Goal: Information Seeking & Learning: Learn about a topic

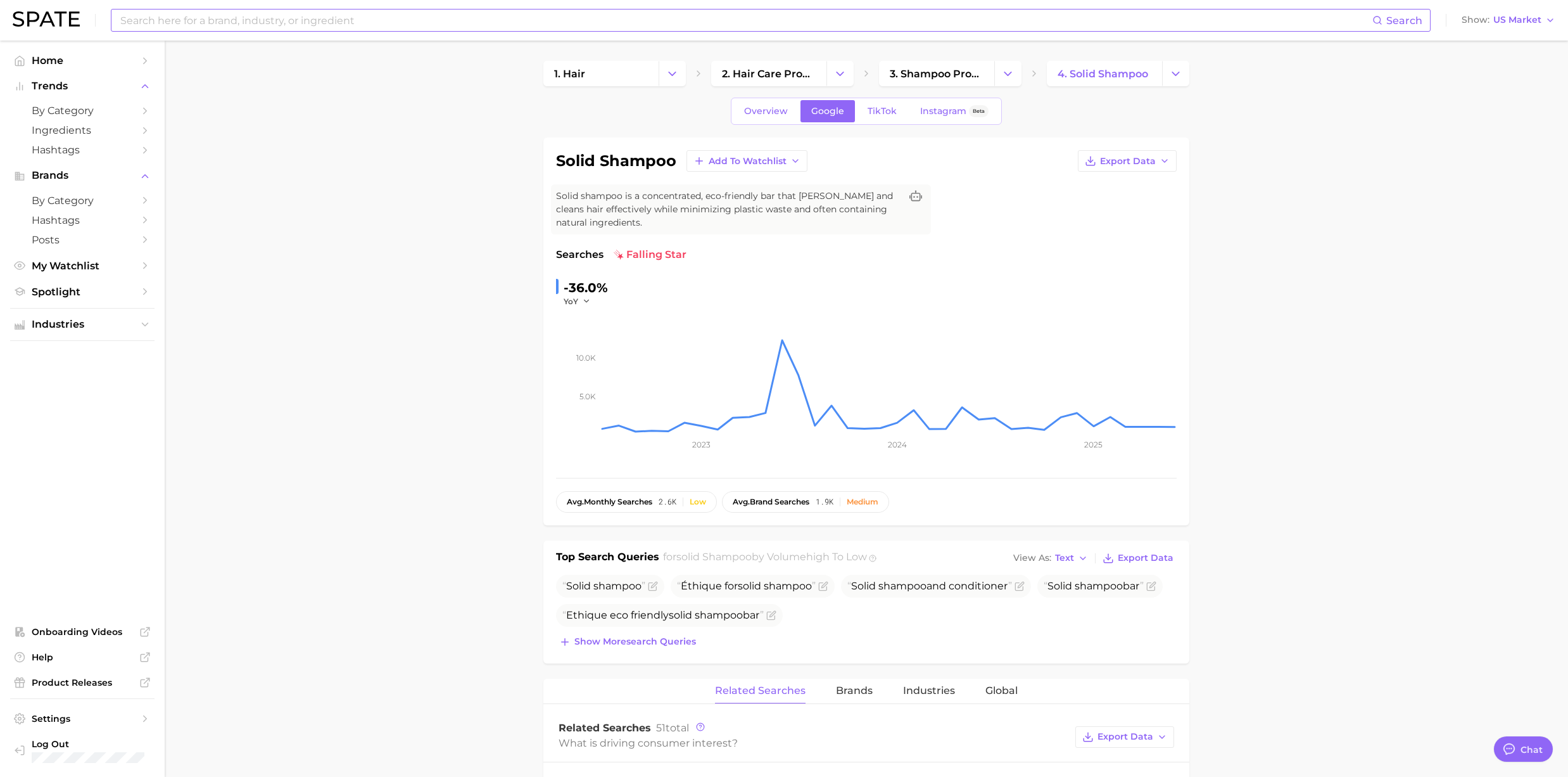
click at [227, 20] on input at bounding box center [746, 20] width 1253 height 22
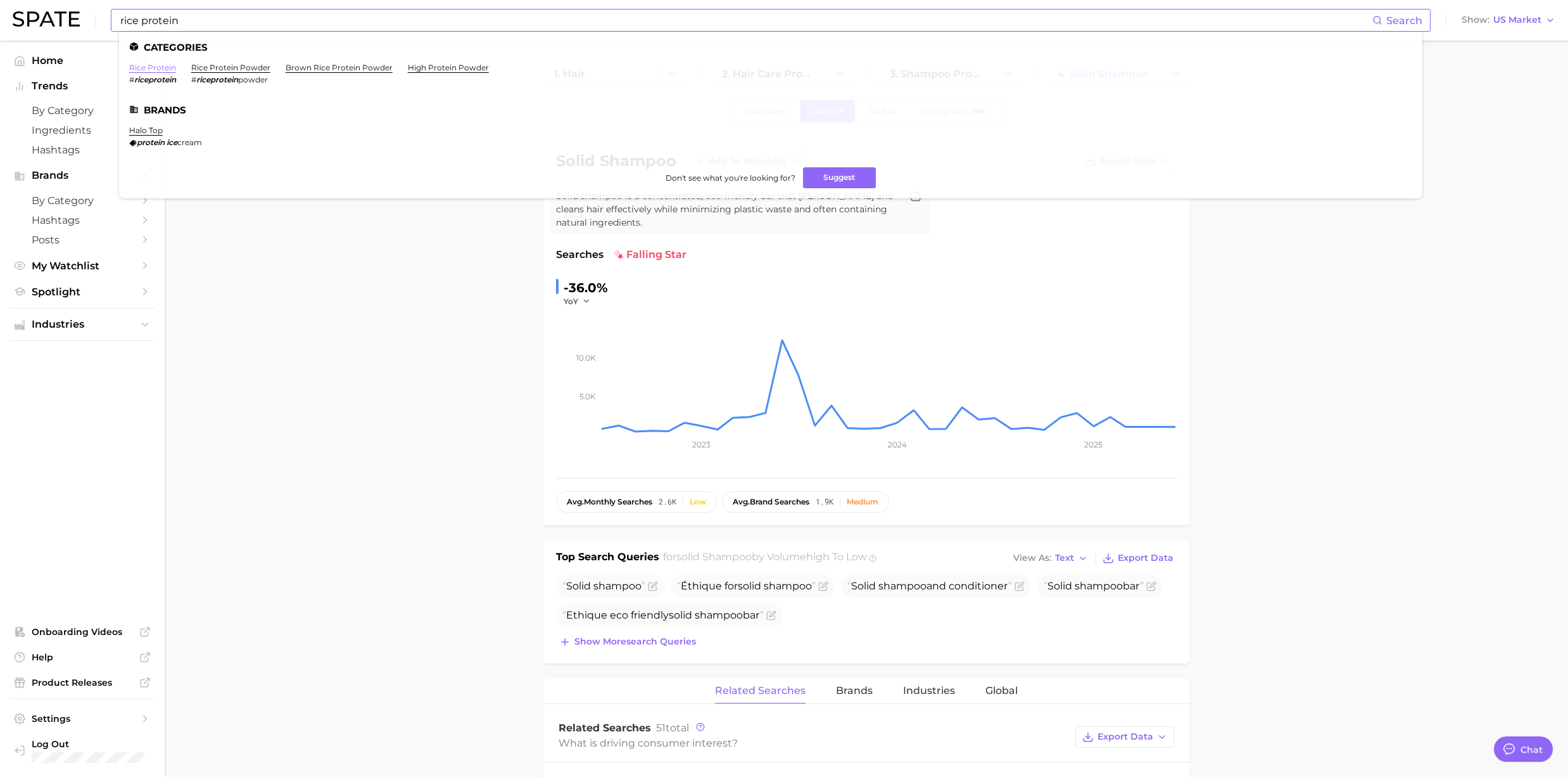
click at [147, 70] on link "rice protein" at bounding box center [152, 68] width 47 height 10
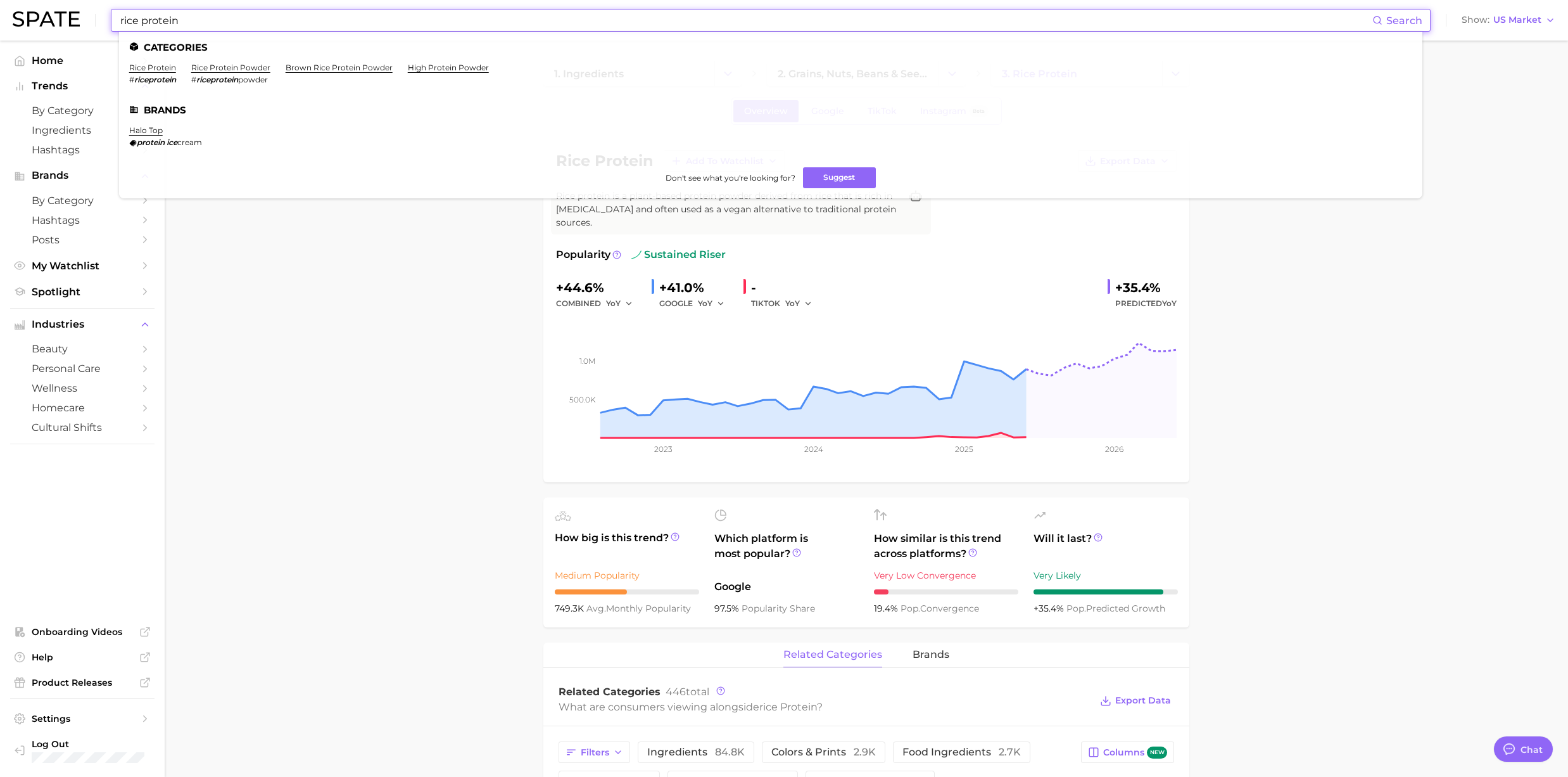
click at [182, 24] on input "rice protein" at bounding box center [746, 20] width 1253 height 22
drag, startPoint x: 188, startPoint y: 24, endPoint x: 105, endPoint y: 24, distance: 83.0
click at [105, 24] on div "rice protein Search Categories rice protein # riceprotein rice protein powder #…" at bounding box center [784, 20] width 1543 height 40
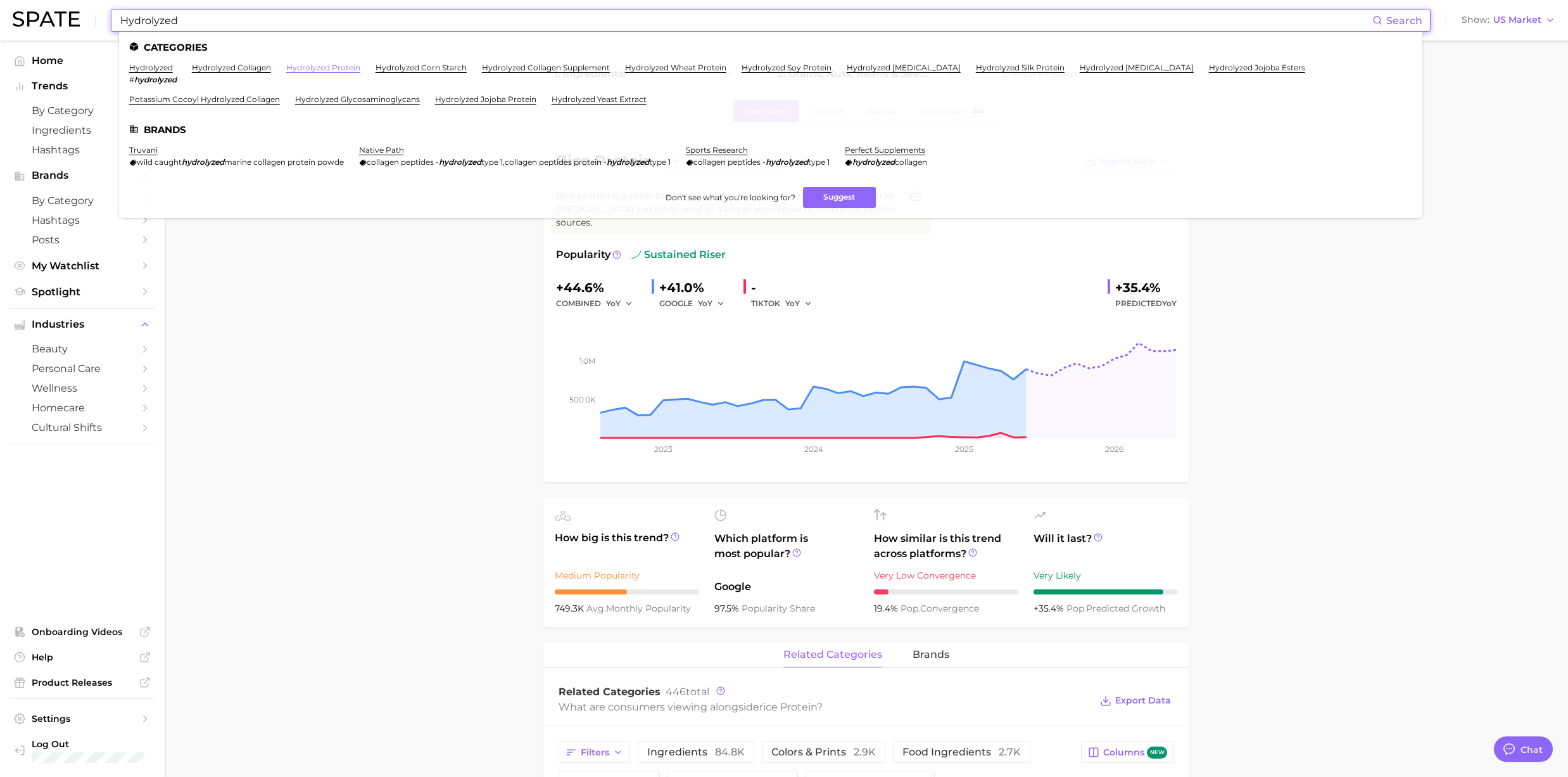
click at [305, 63] on link "hydrolyzed protein" at bounding box center [323, 68] width 74 height 10
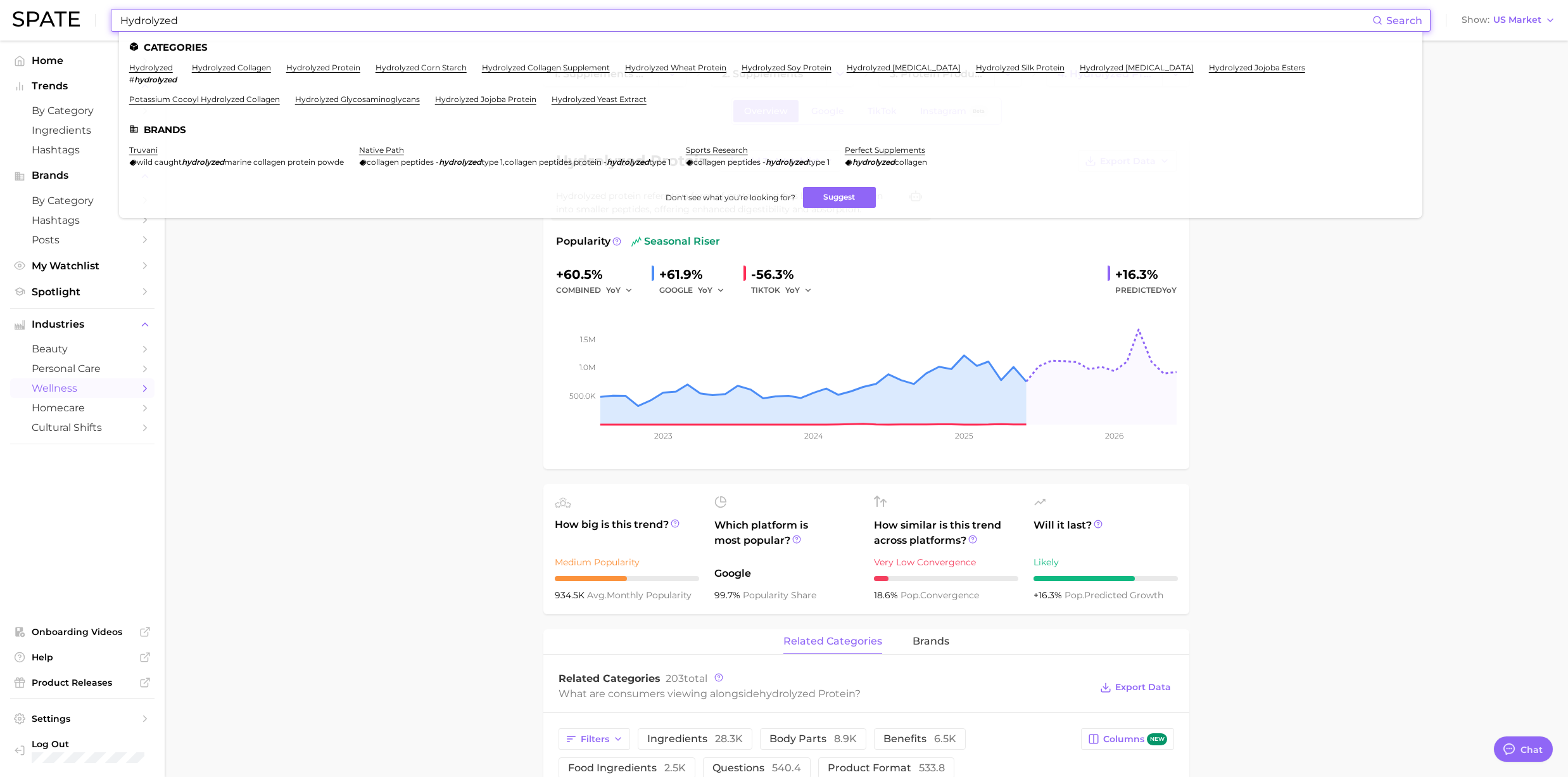
drag, startPoint x: 210, startPoint y: 22, endPoint x: 49, endPoint y: 5, distance: 161.9
click at [49, 5] on div "Hydrolyzed Search Categories hydrolyzed # hydrolyzed hydrolyzed collagen hydrol…" at bounding box center [784, 20] width 1543 height 40
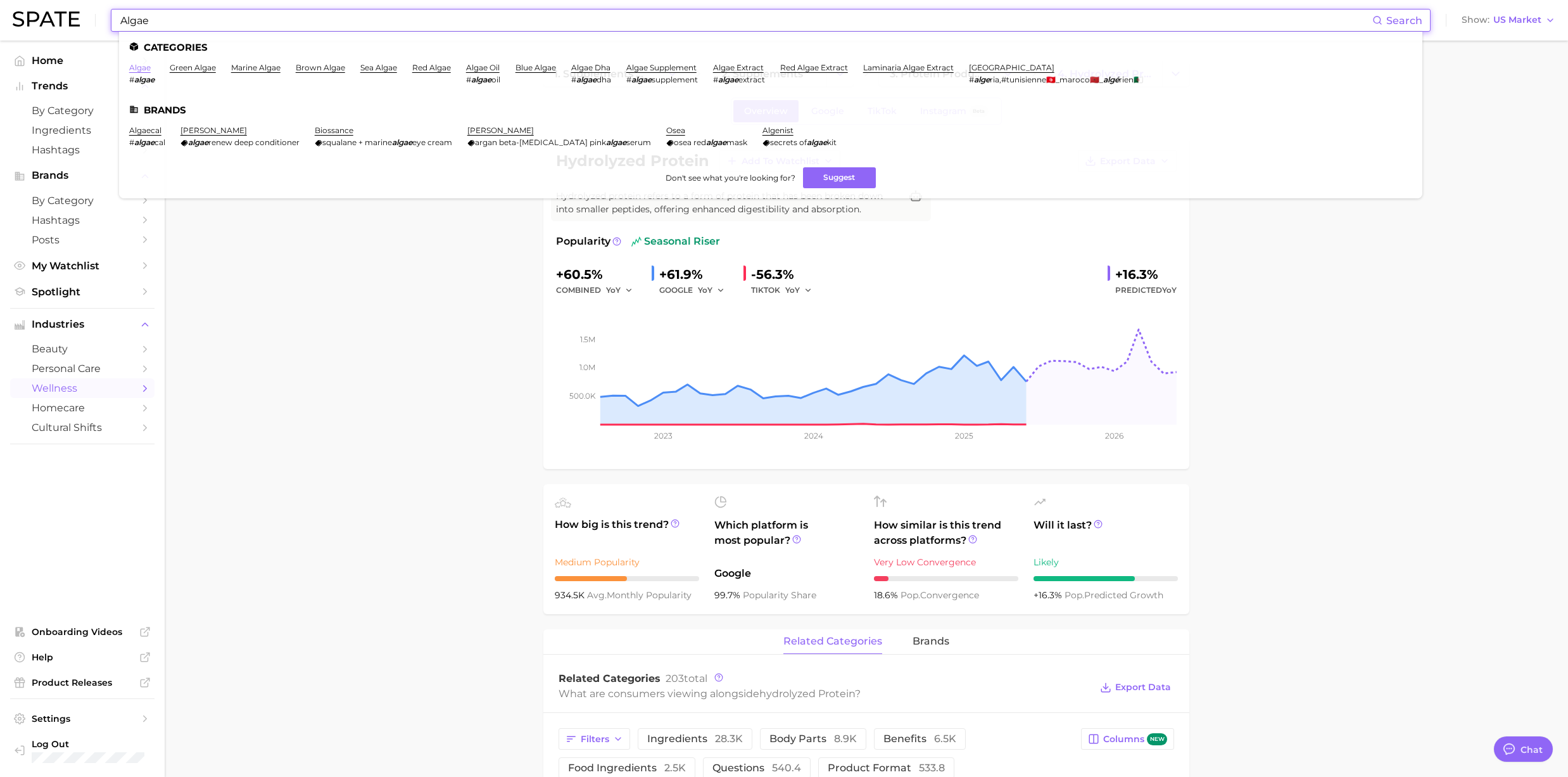
type input "Algae"
click at [140, 67] on link "algae" at bounding box center [140, 68] width 22 height 10
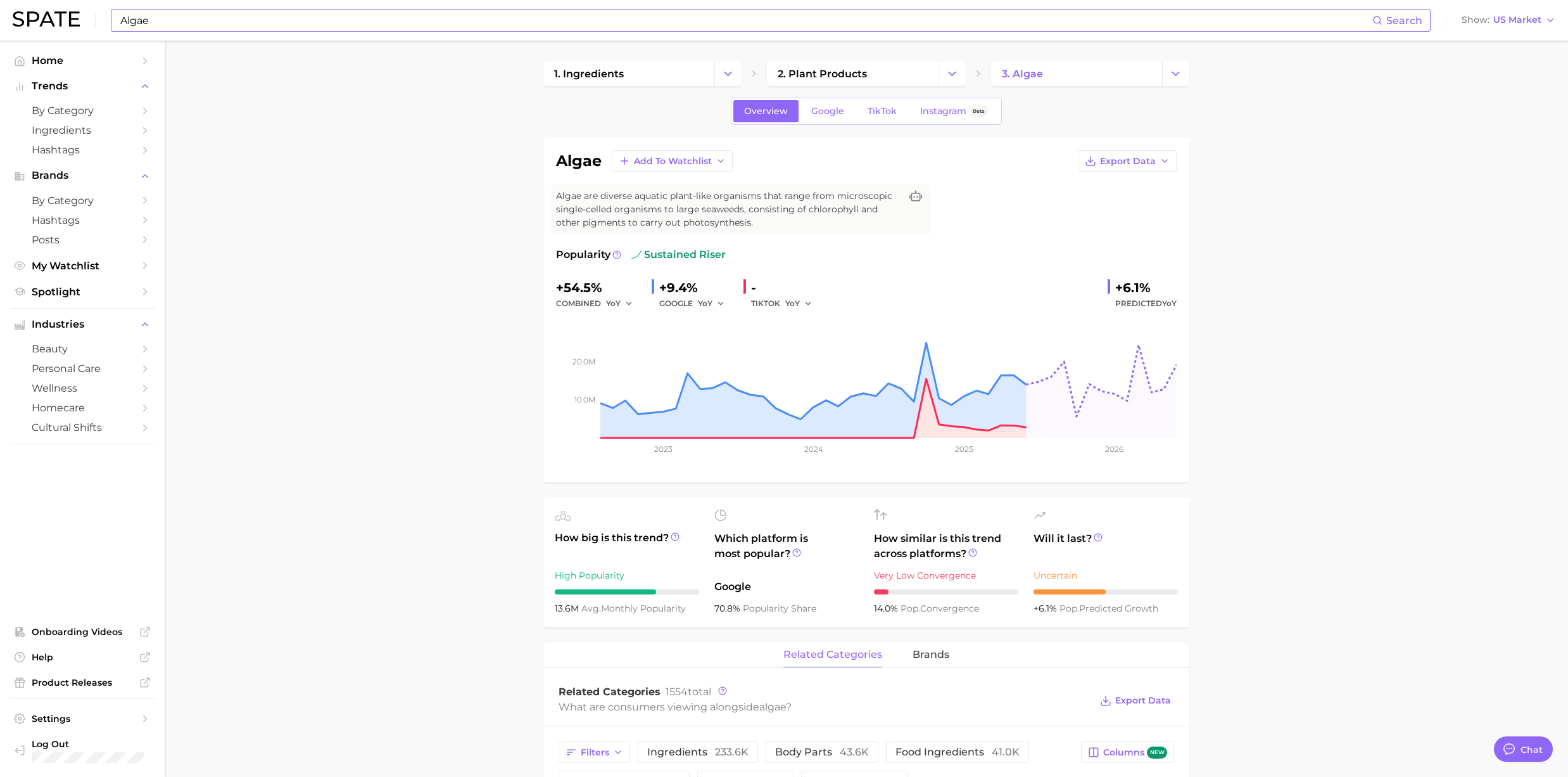
click at [172, 13] on input "Algae" at bounding box center [746, 20] width 1253 height 22
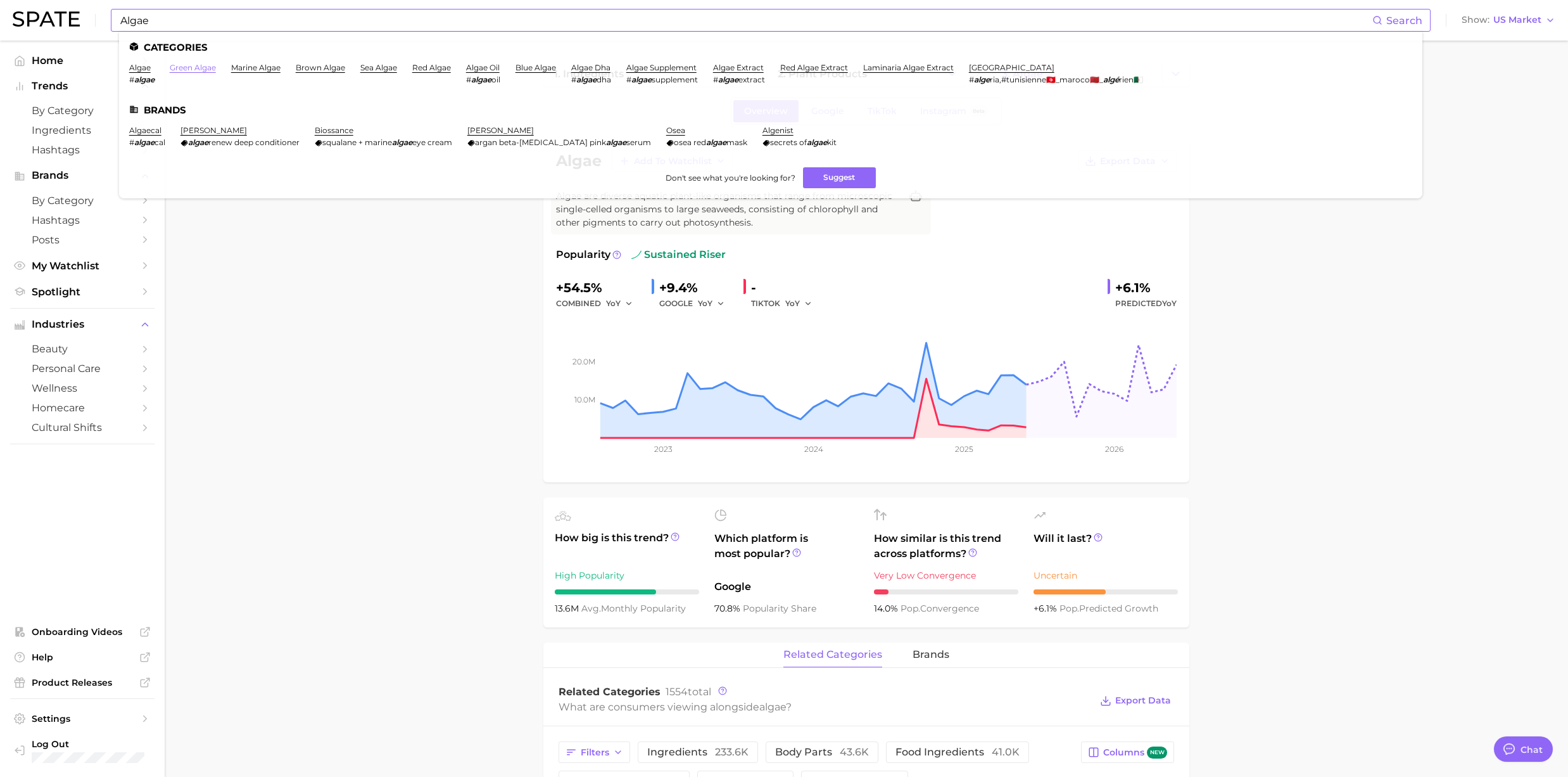
click at [209, 68] on link "green algae" at bounding box center [193, 68] width 46 height 10
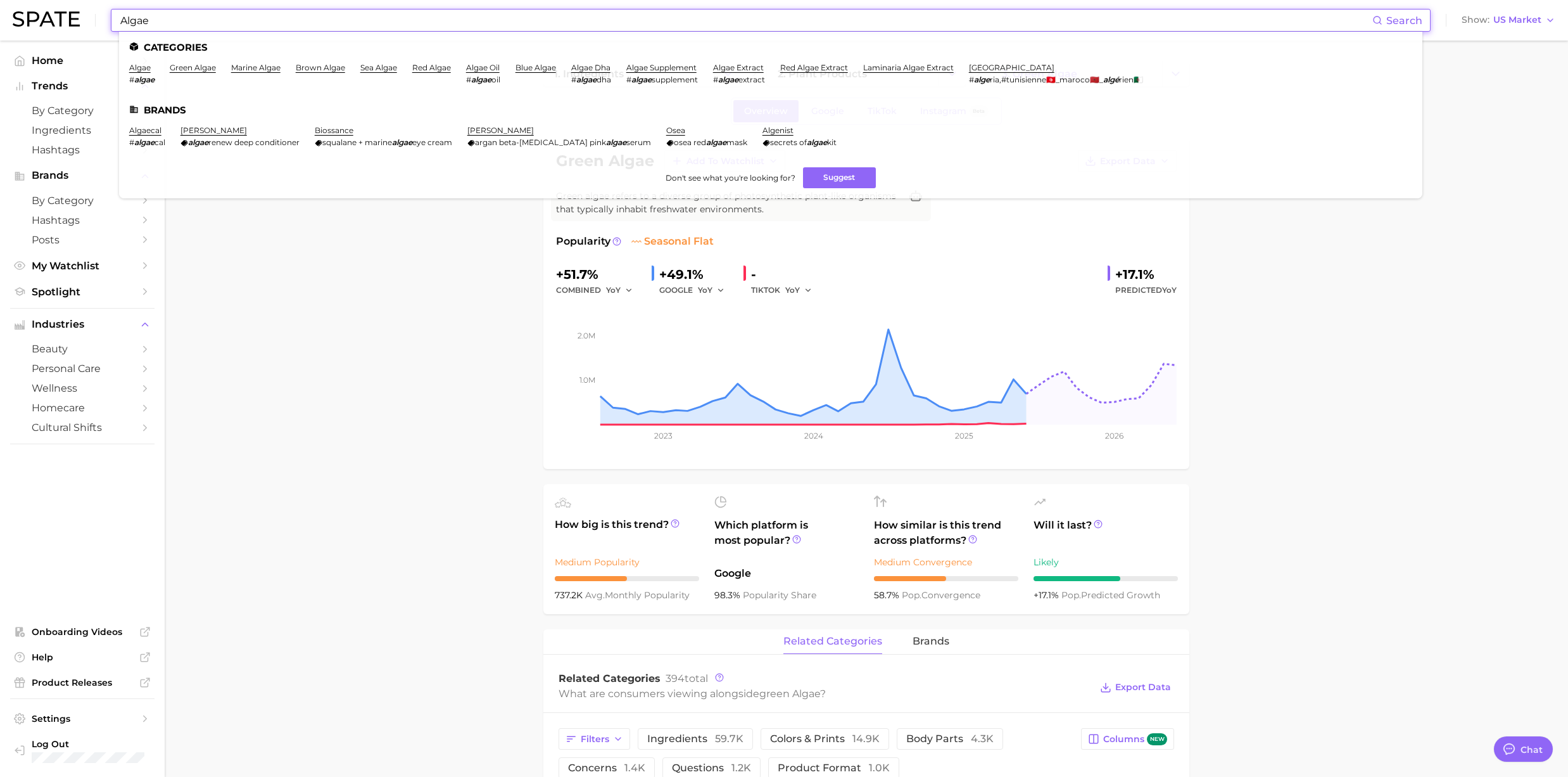
click at [208, 24] on input "Algae" at bounding box center [746, 20] width 1253 height 22
click at [266, 70] on link "marine algae" at bounding box center [255, 68] width 50 height 10
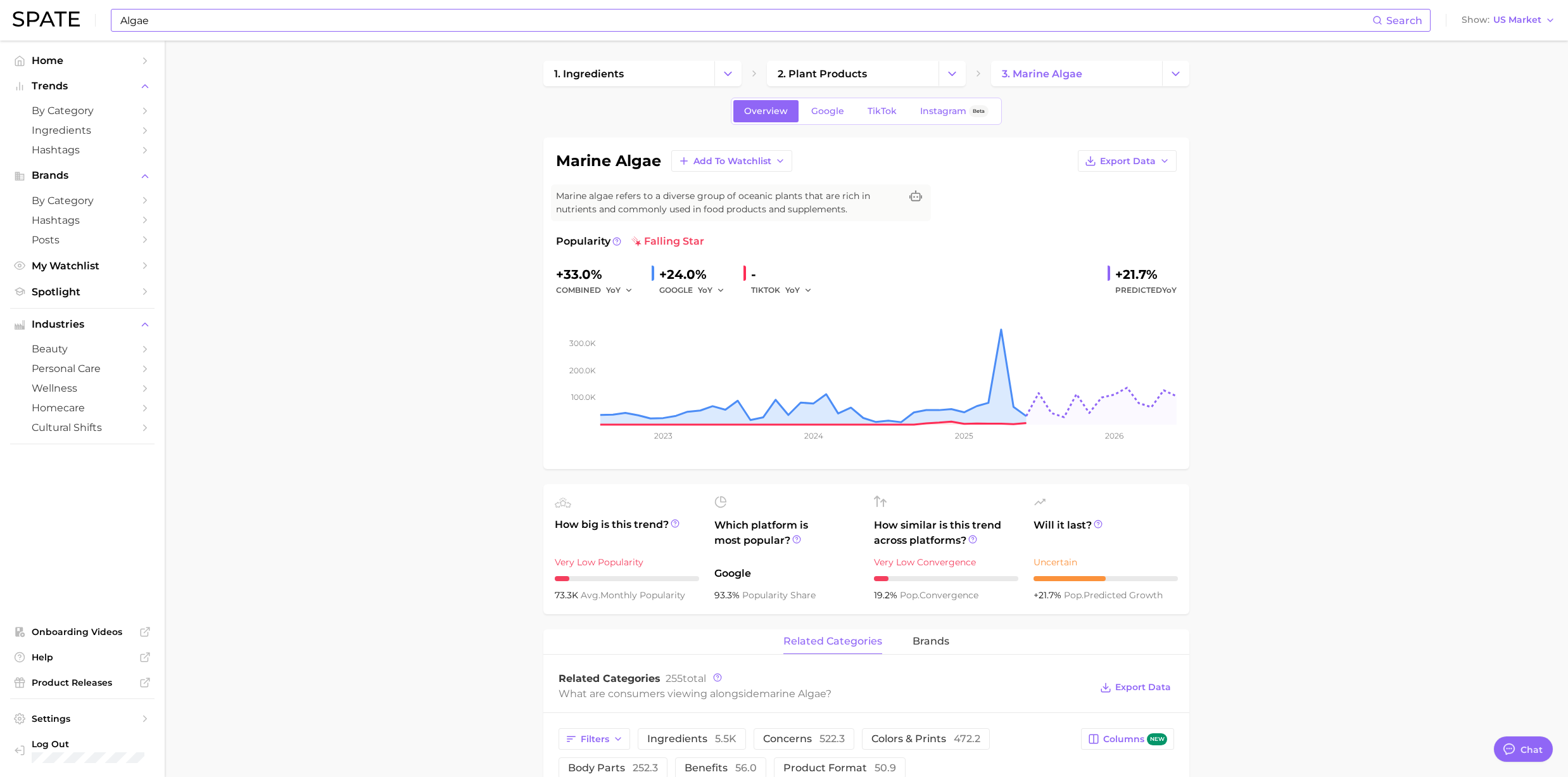
click at [272, 21] on input "Algae" at bounding box center [746, 20] width 1253 height 22
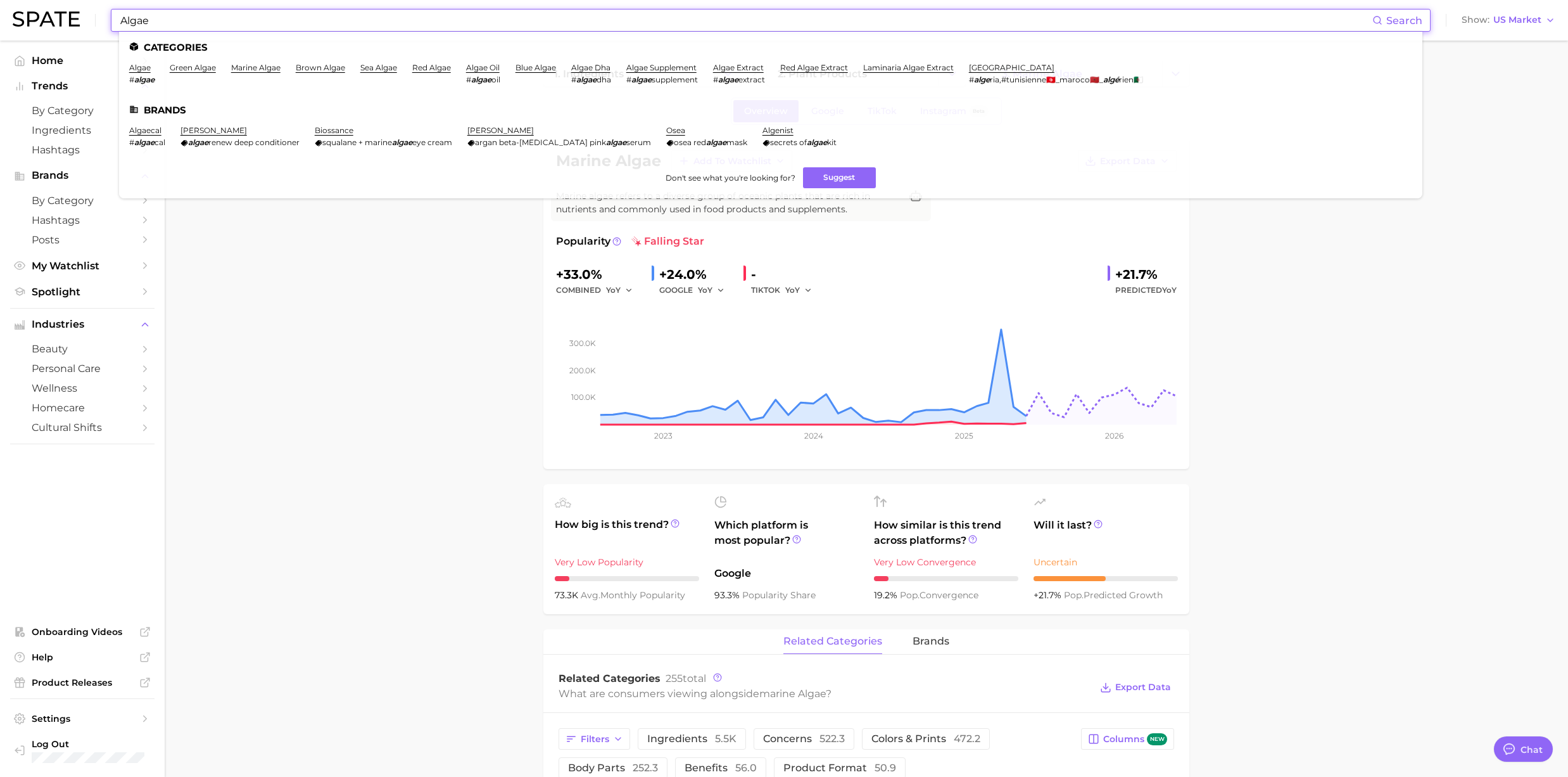
click at [328, 72] on li "brown algae" at bounding box center [320, 73] width 50 height 22
click at [327, 67] on link "brown algae" at bounding box center [320, 68] width 50 height 10
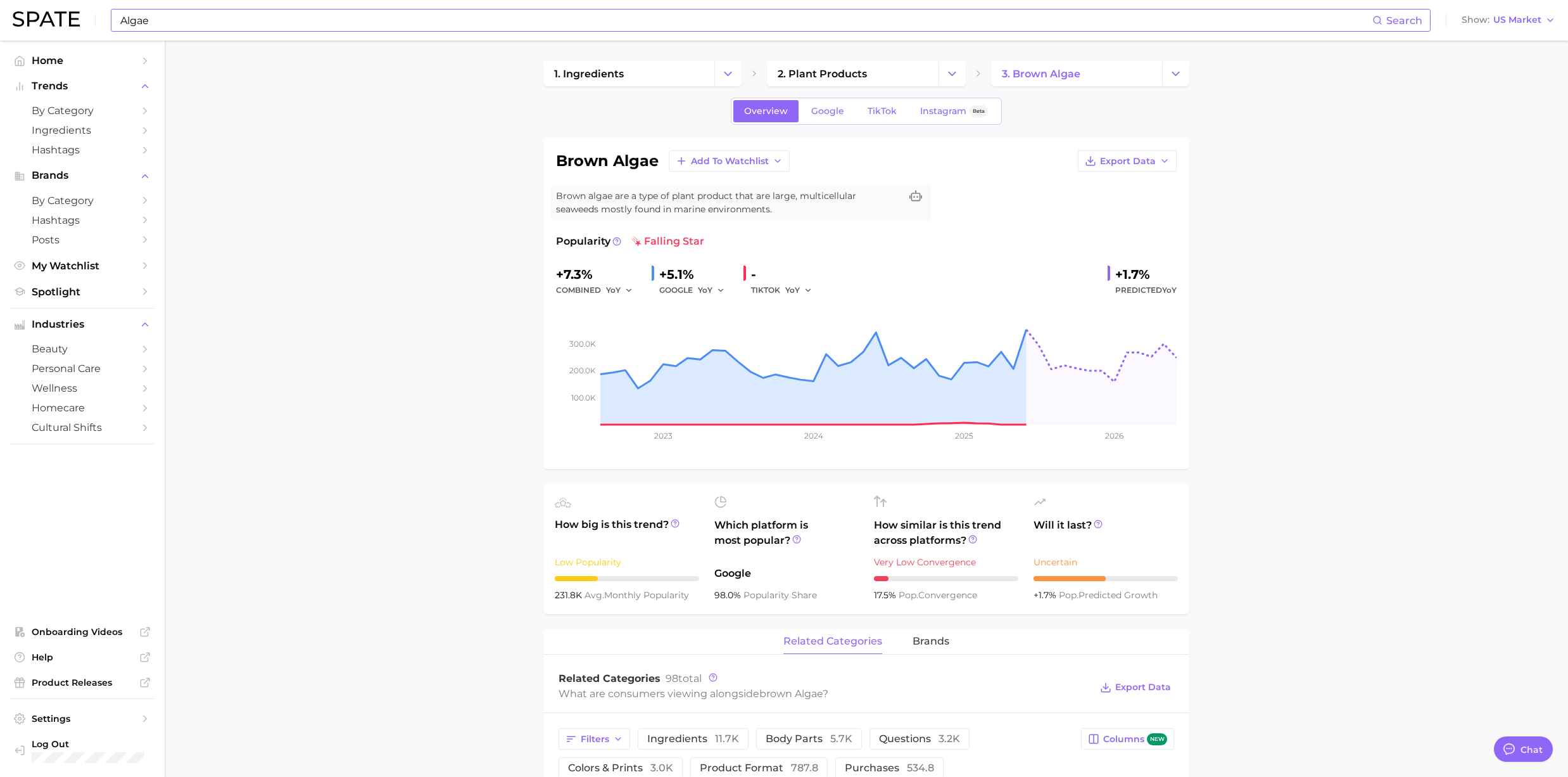
click at [292, 18] on input "Algae" at bounding box center [746, 20] width 1253 height 22
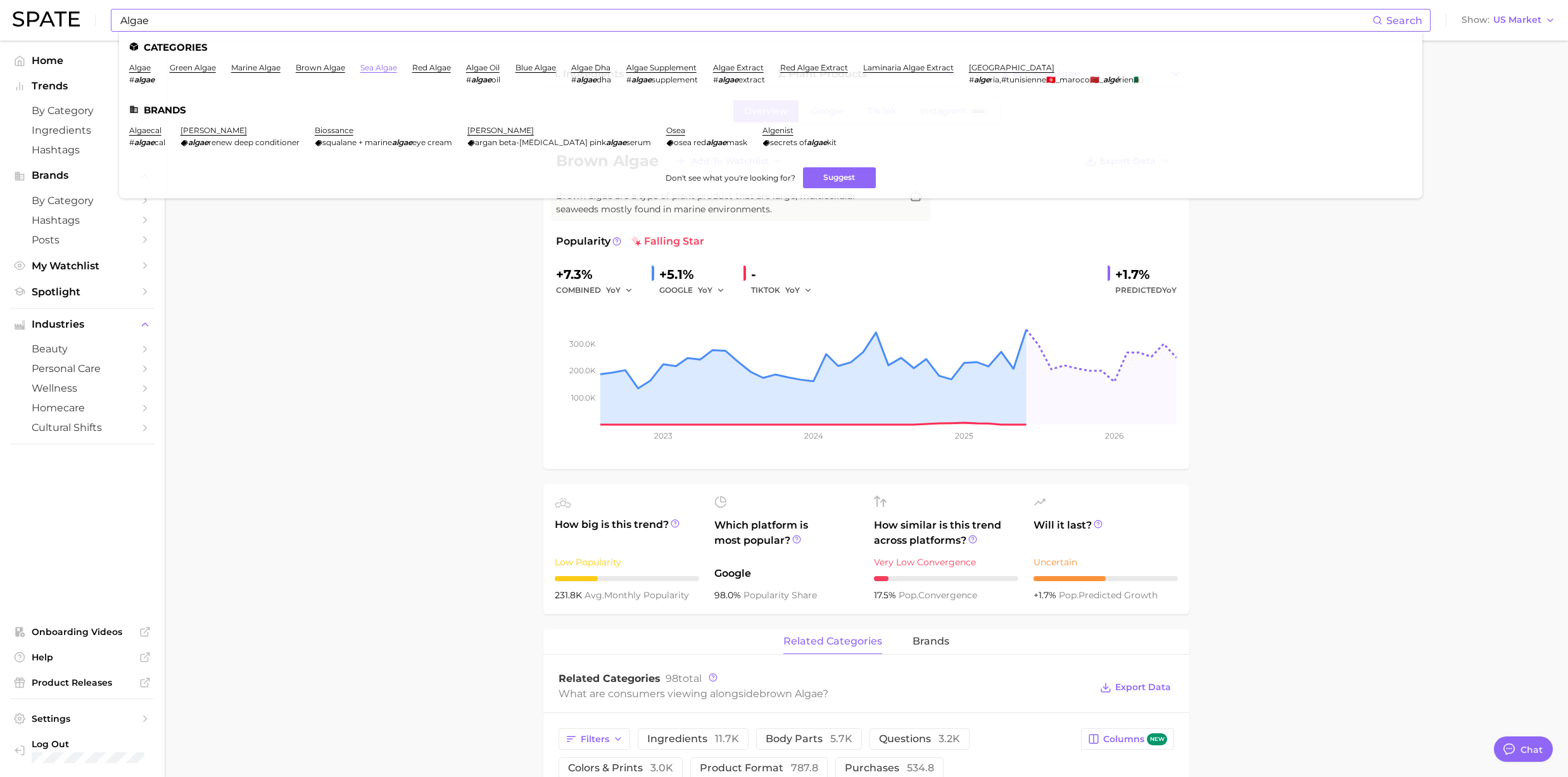
click at [376, 66] on link "sea algae" at bounding box center [378, 68] width 37 height 10
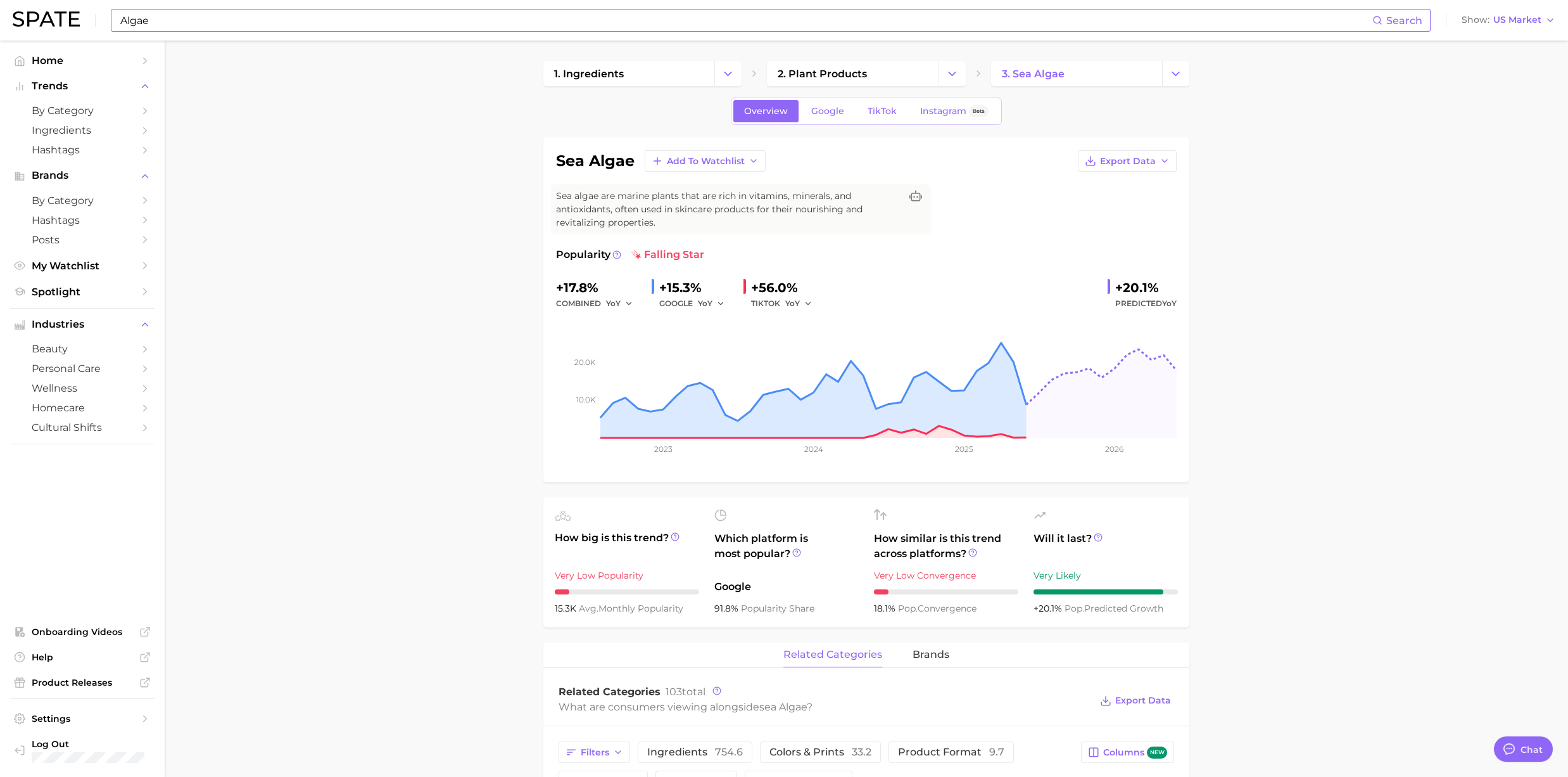
click at [350, 24] on input "Algae" at bounding box center [746, 20] width 1253 height 22
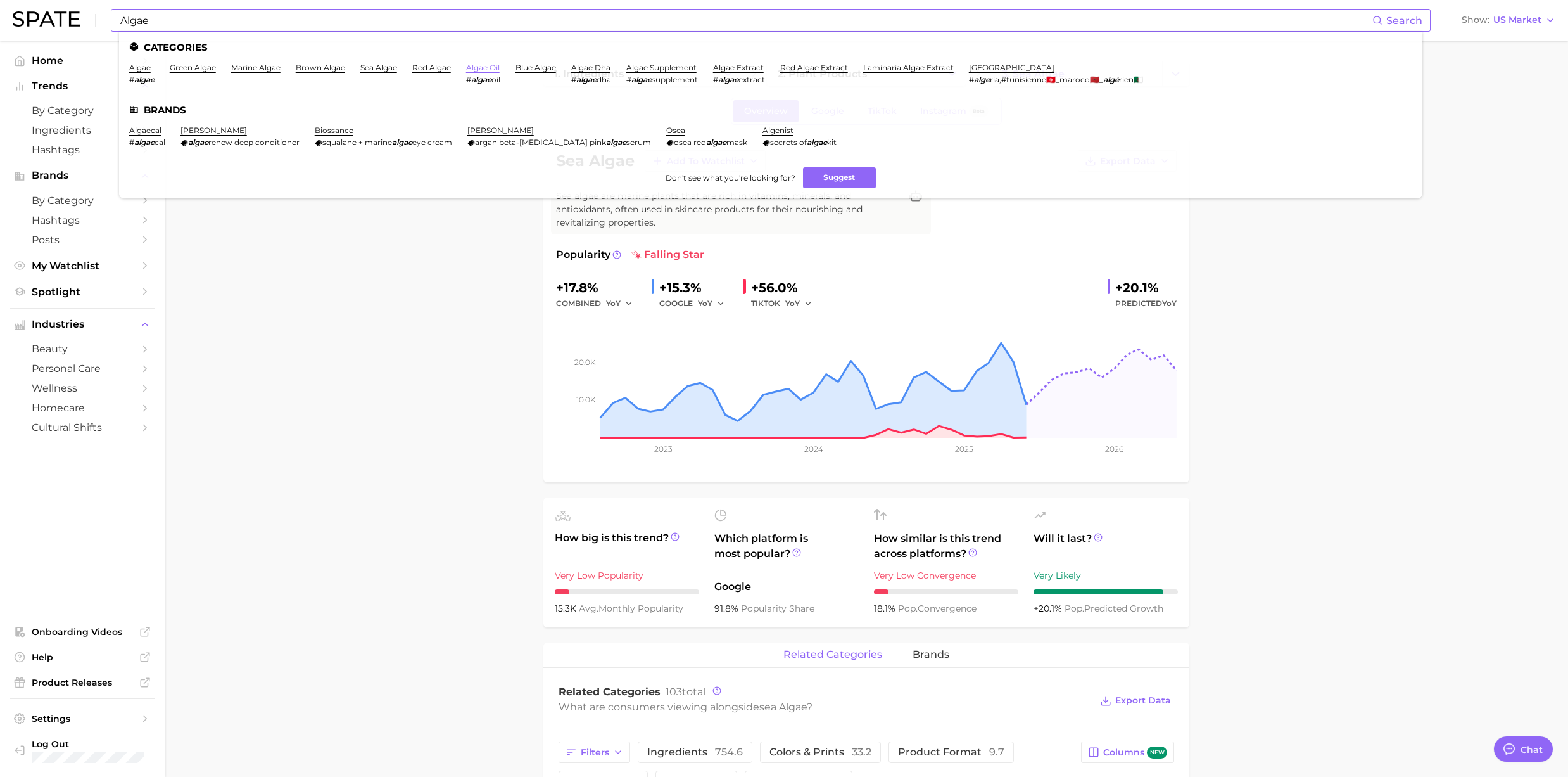
click at [492, 66] on link "algae oil" at bounding box center [483, 68] width 33 height 10
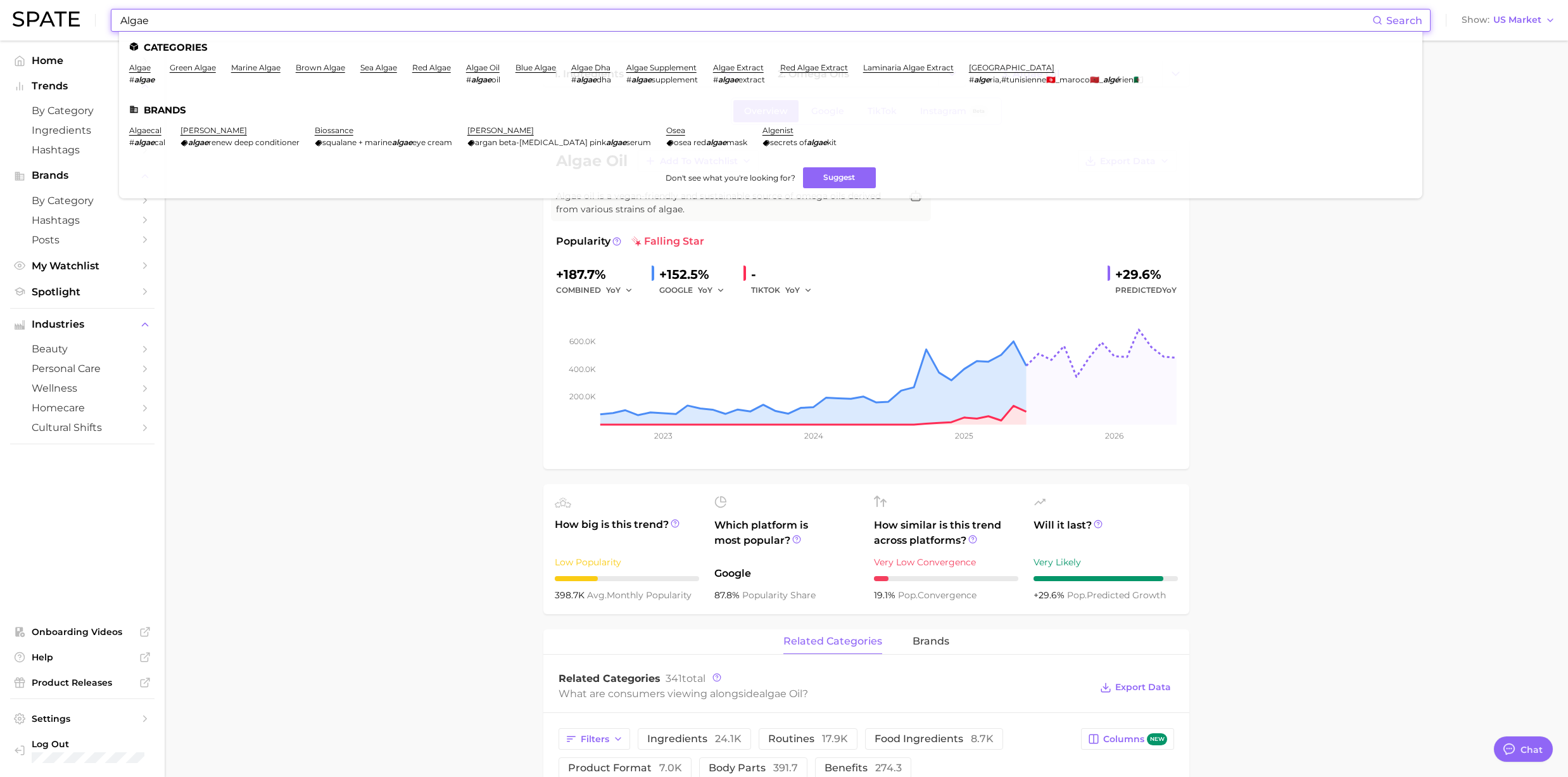
click at [390, 13] on input "Algae" at bounding box center [746, 20] width 1253 height 22
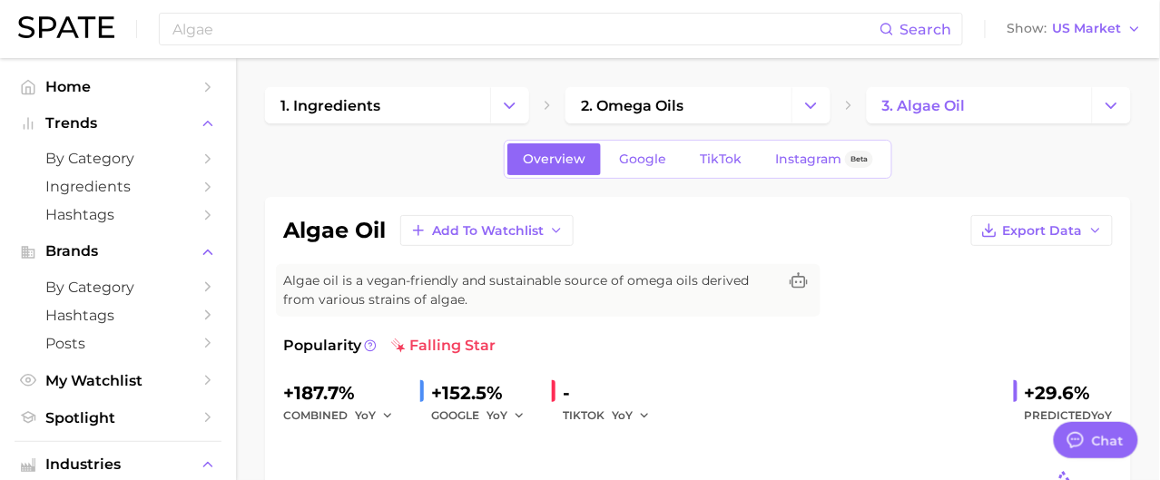
type textarea "x"
